Goal: Find specific page/section: Find specific page/section

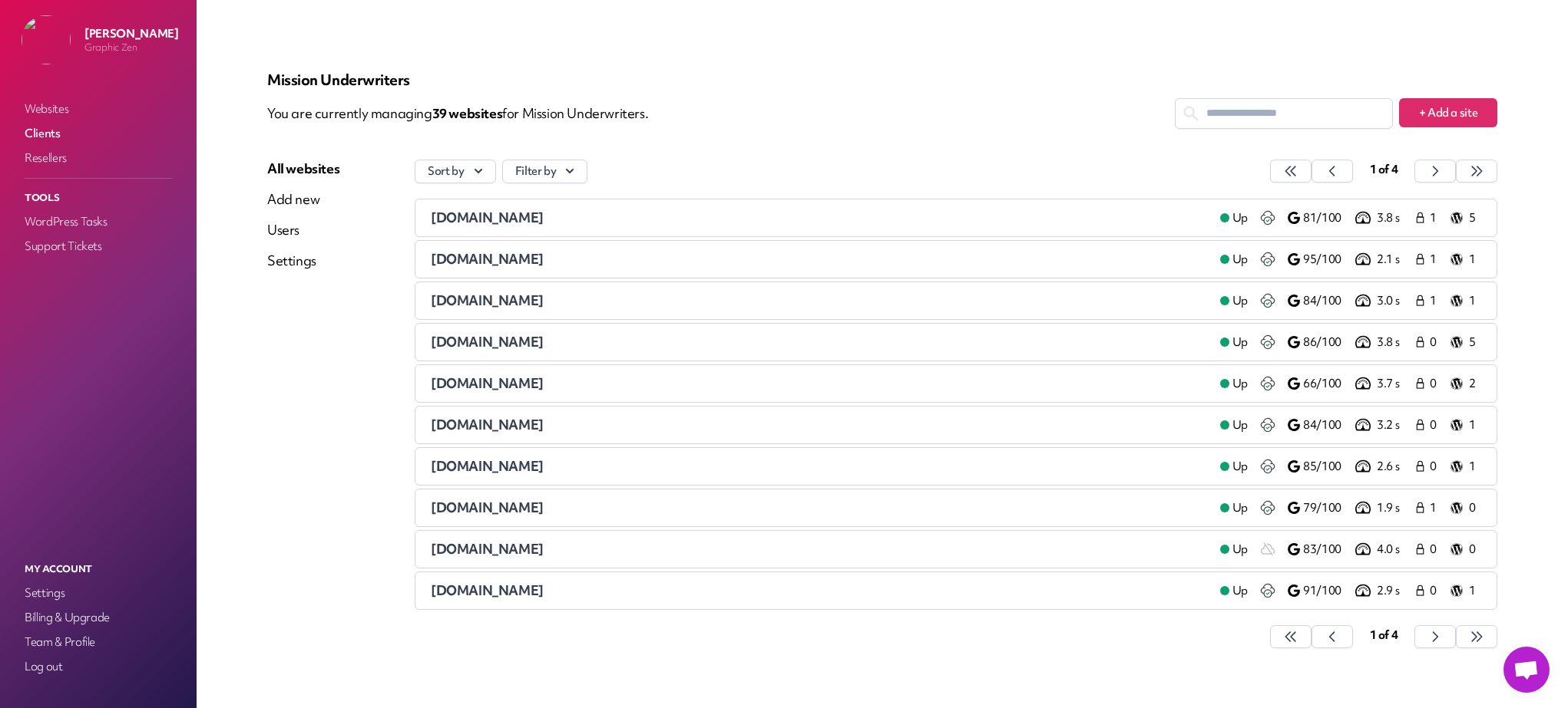
click at [43, 103] on link "Websites" at bounding box center [98, 109] width 153 height 22
click at [1298, 173] on icon "button" at bounding box center [1291, 171] width 15 height 15
click at [1298, 165] on icon "button" at bounding box center [1291, 171] width 15 height 15
click at [1002, 87] on p "Websites" at bounding box center [882, 80] width 1230 height 18
